Goal: Obtain resource: Download file/media

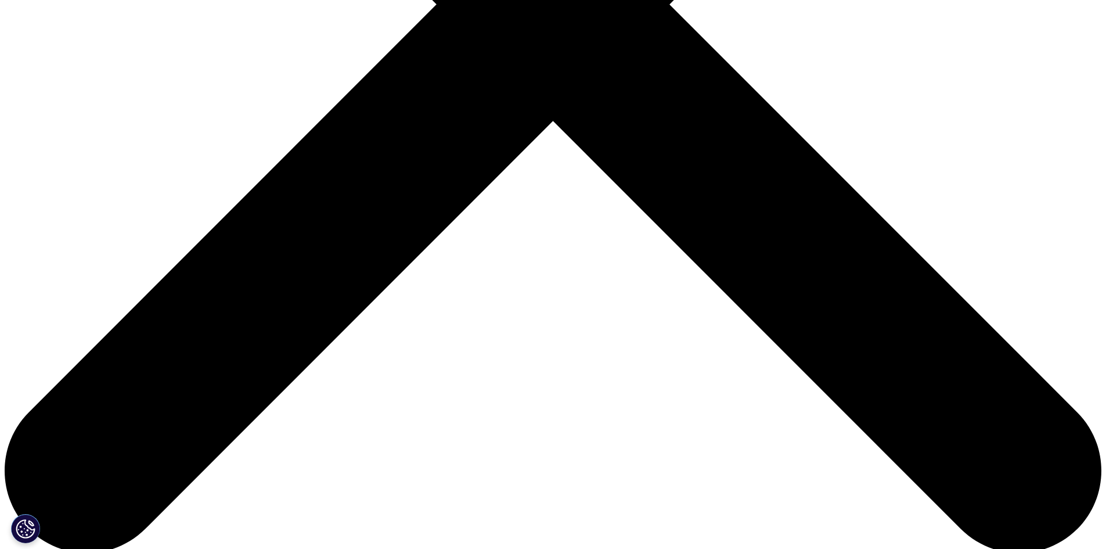
scroll to position [532, 0]
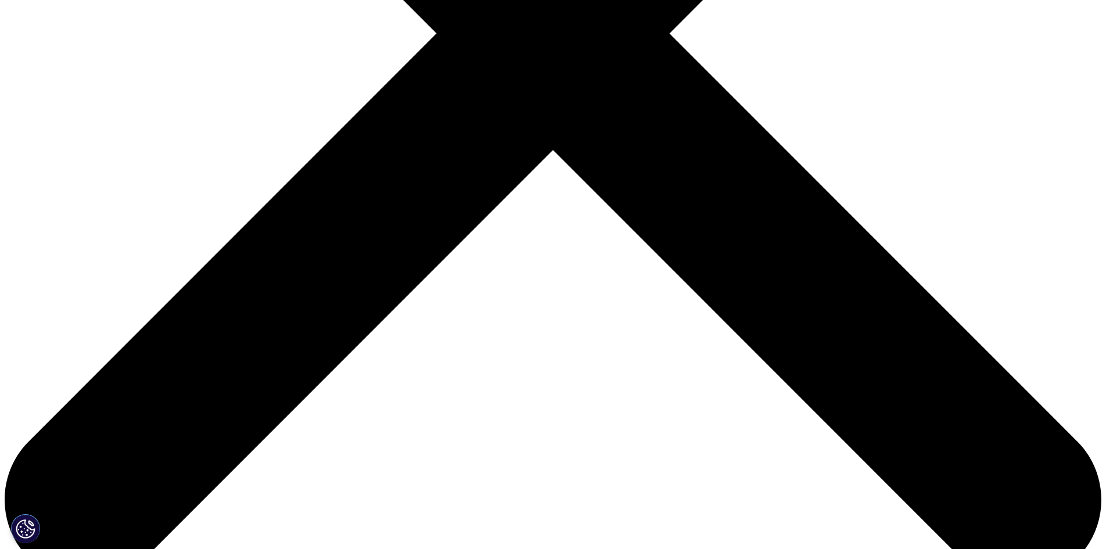
type input "[PERSON_NAME]"
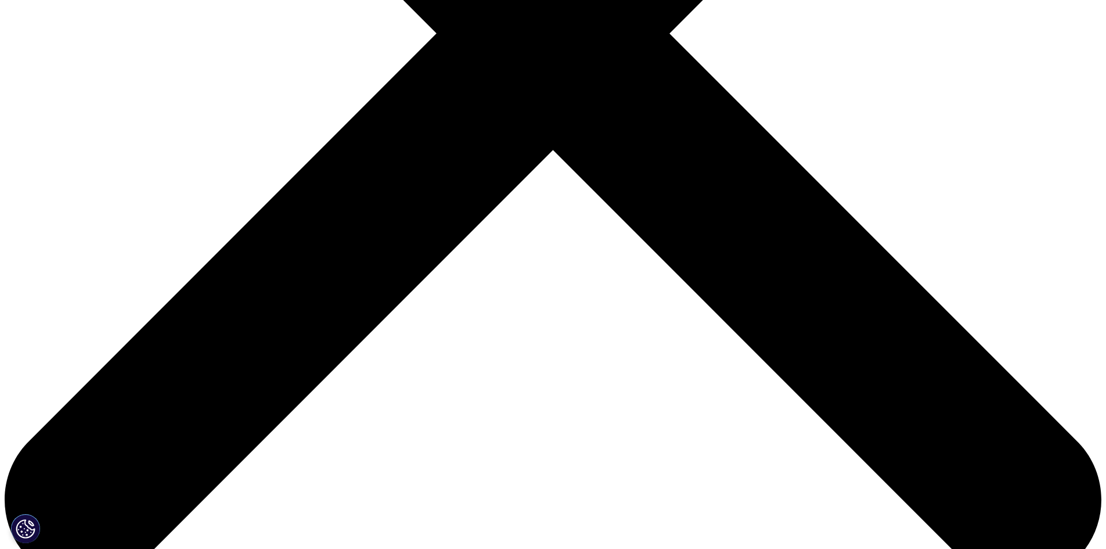
type input "[EMAIL_ADDRESS][DOMAIN_NAME]"
type input "Principal Consultant"
type input "Blue Fin Group"
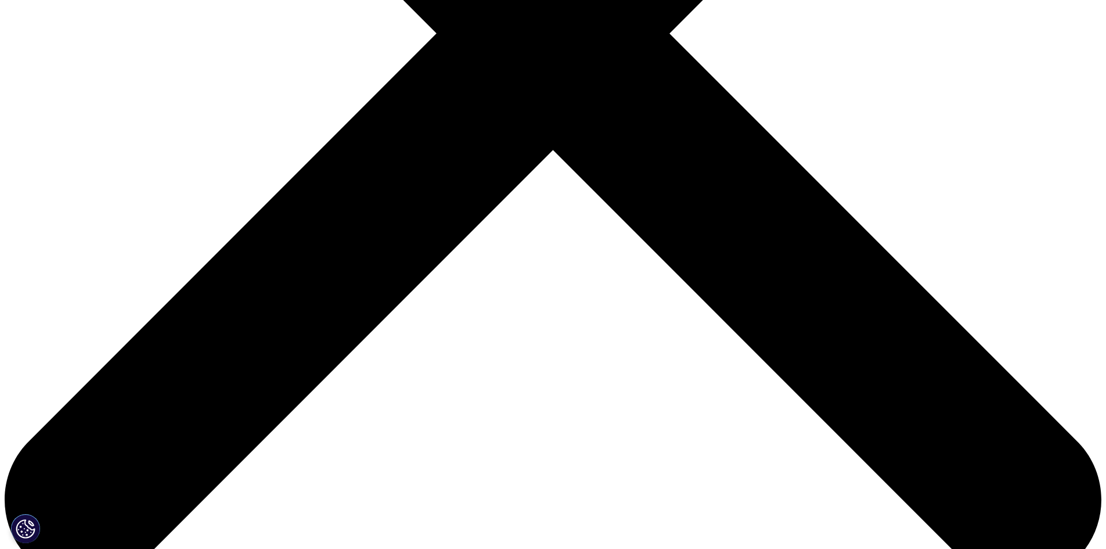
select select "[GEOGRAPHIC_DATA]"
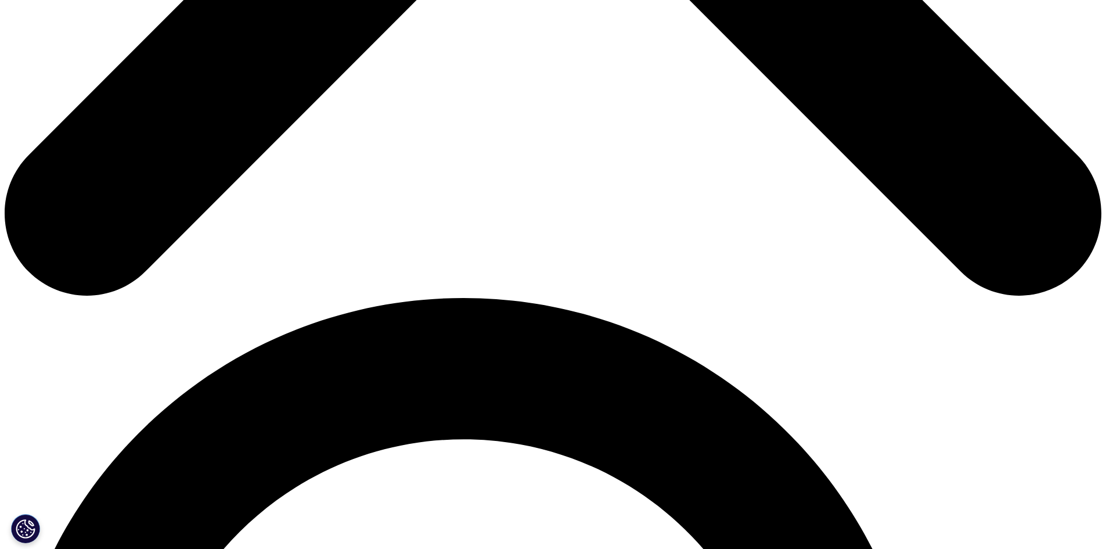
scroll to position [870, 0]
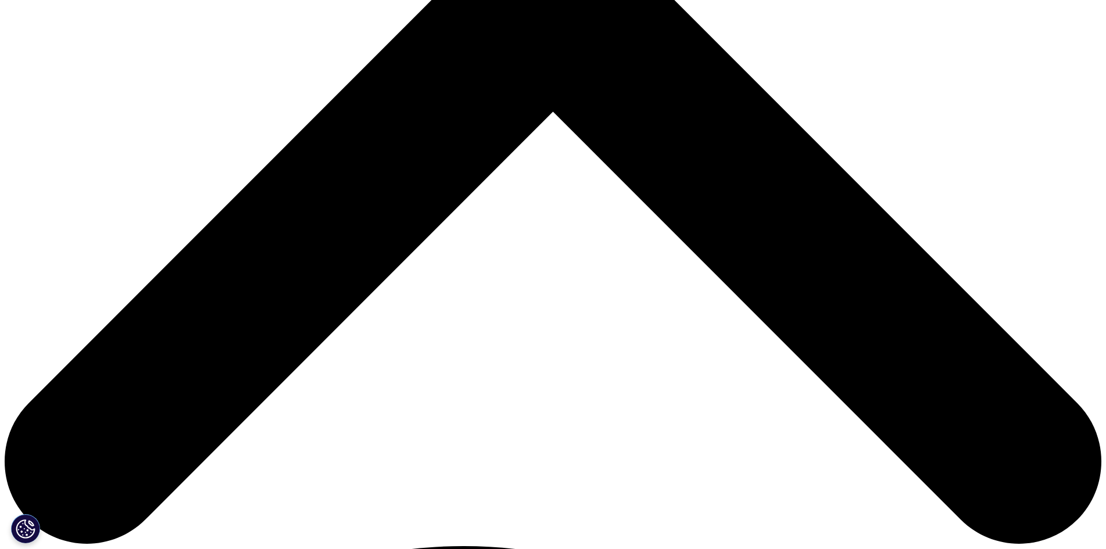
scroll to position [554, 0]
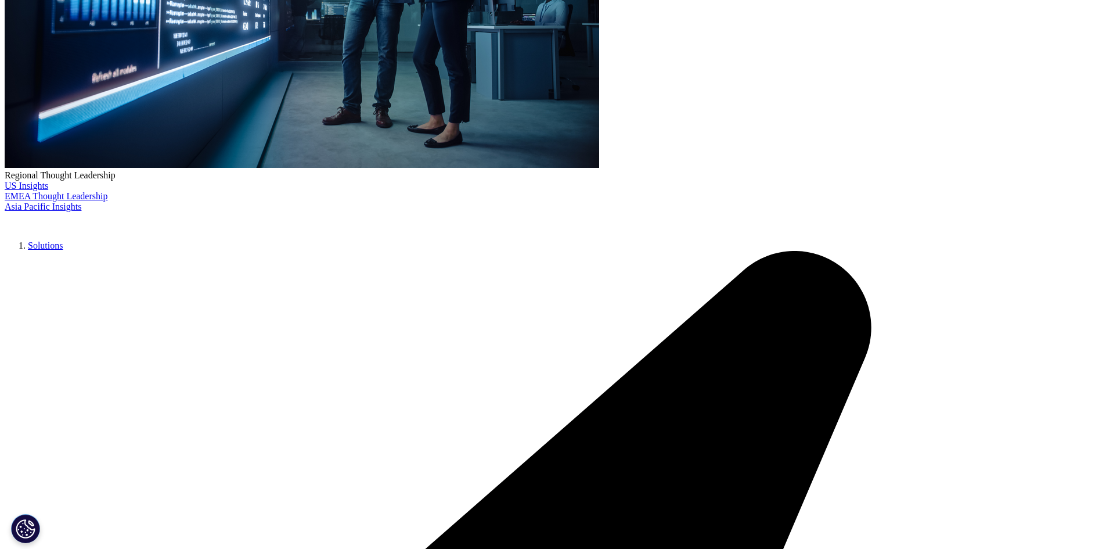
scroll to position [3668, 0]
